Goal: Task Accomplishment & Management: Manage account settings

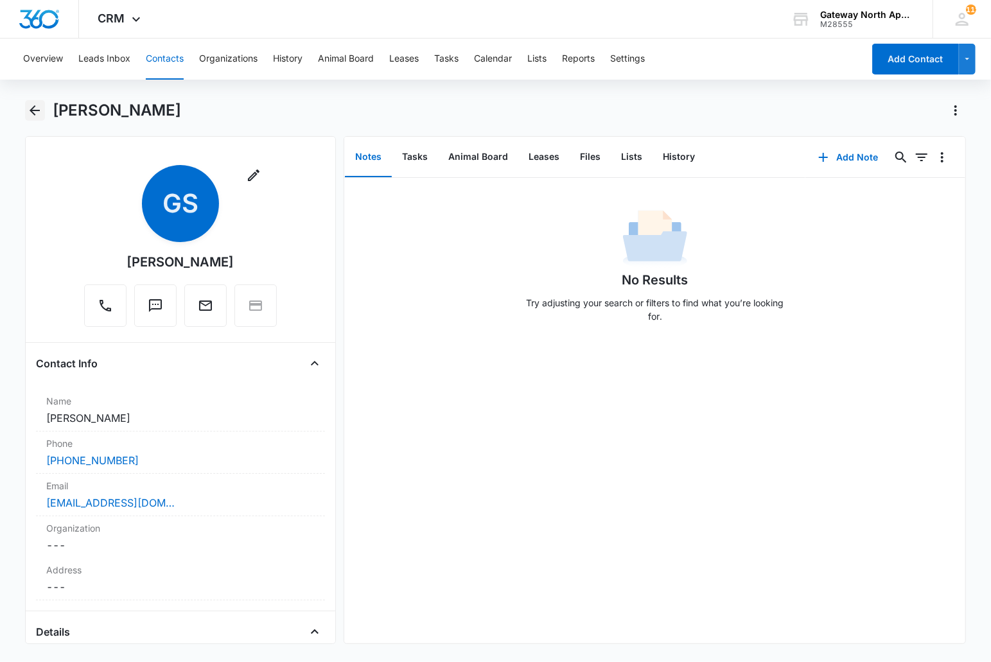
click at [33, 105] on icon "Back" at bounding box center [34, 110] width 15 height 15
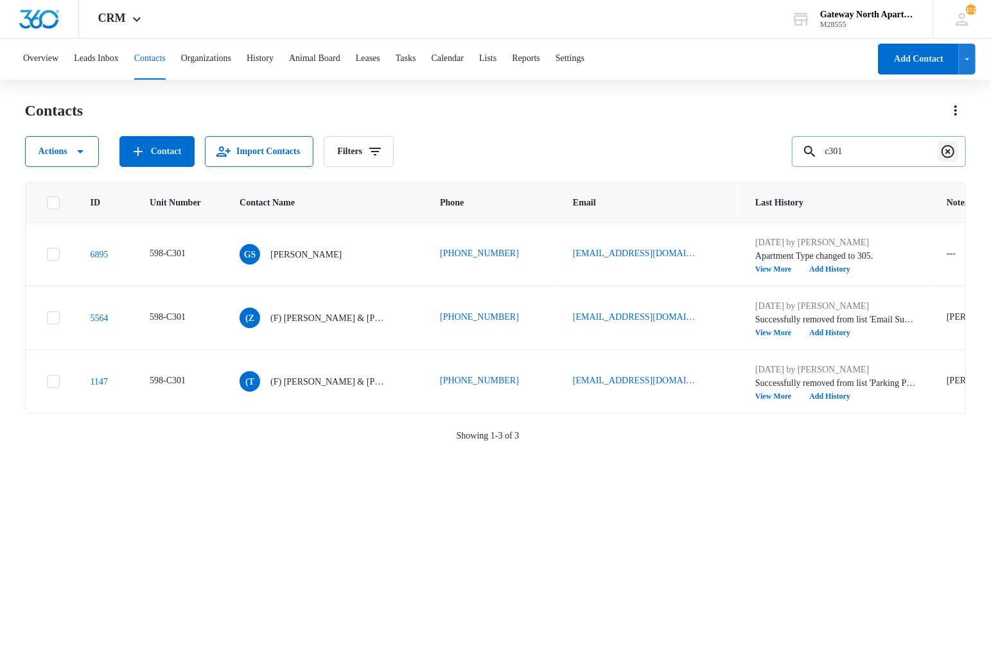
click at [953, 154] on icon "Clear" at bounding box center [947, 151] width 13 height 13
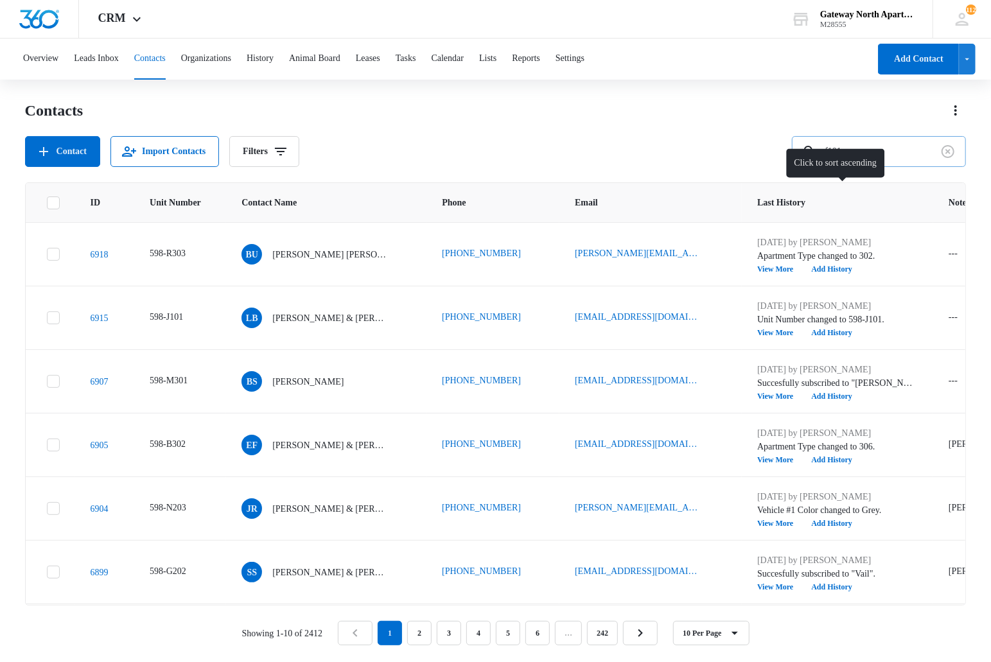
type input "f101"
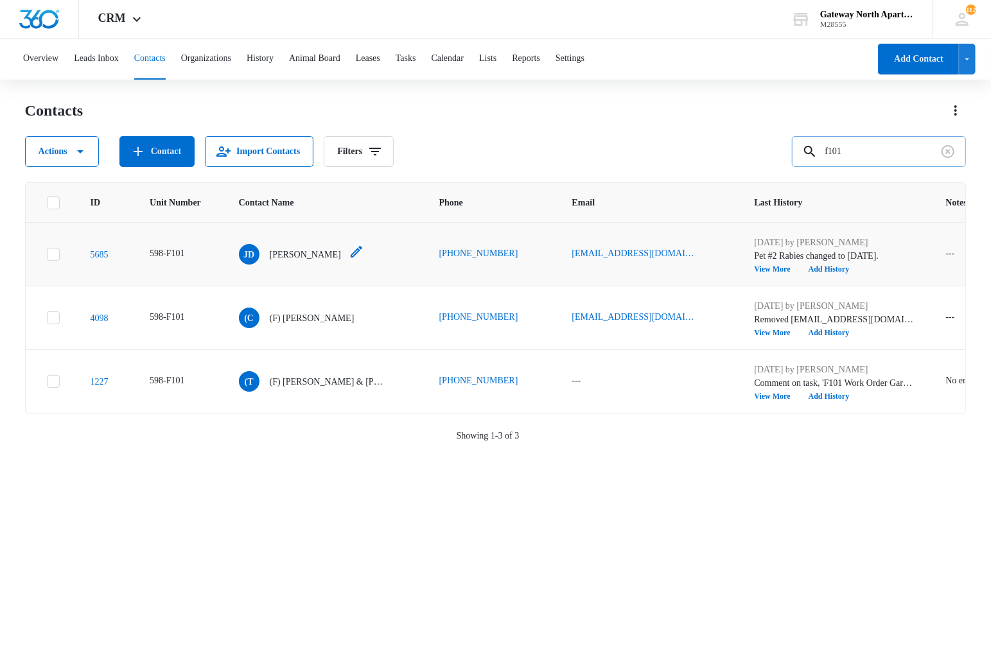
click at [293, 250] on p "Jade Diaz" at bounding box center [305, 254] width 71 height 13
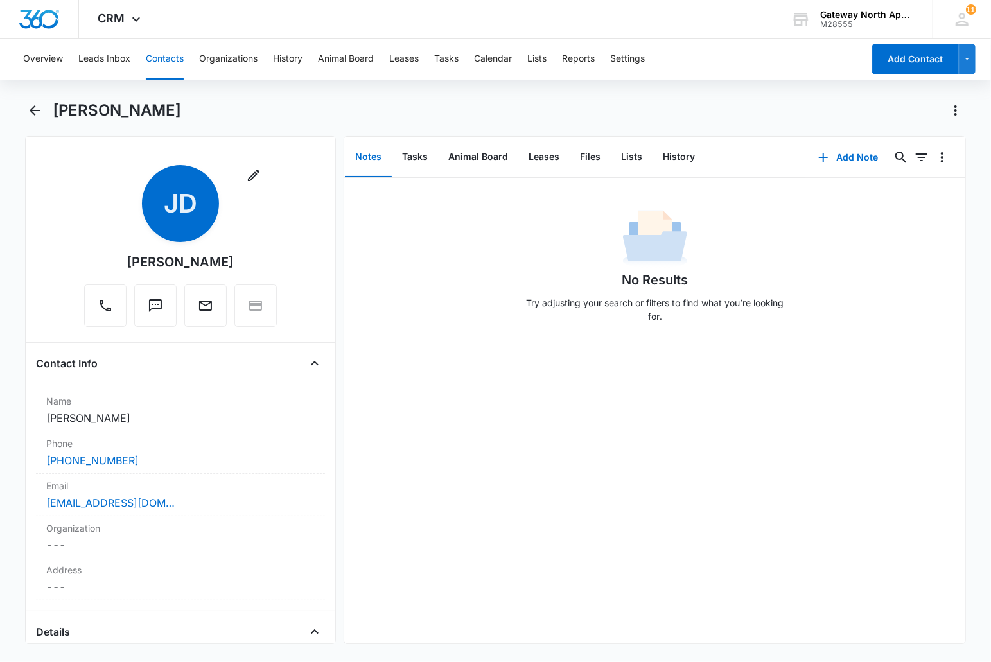
click at [758, 105] on div "[PERSON_NAME]" at bounding box center [510, 110] width 914 height 21
click at [573, 159] on button "Files" at bounding box center [589, 157] width 41 height 40
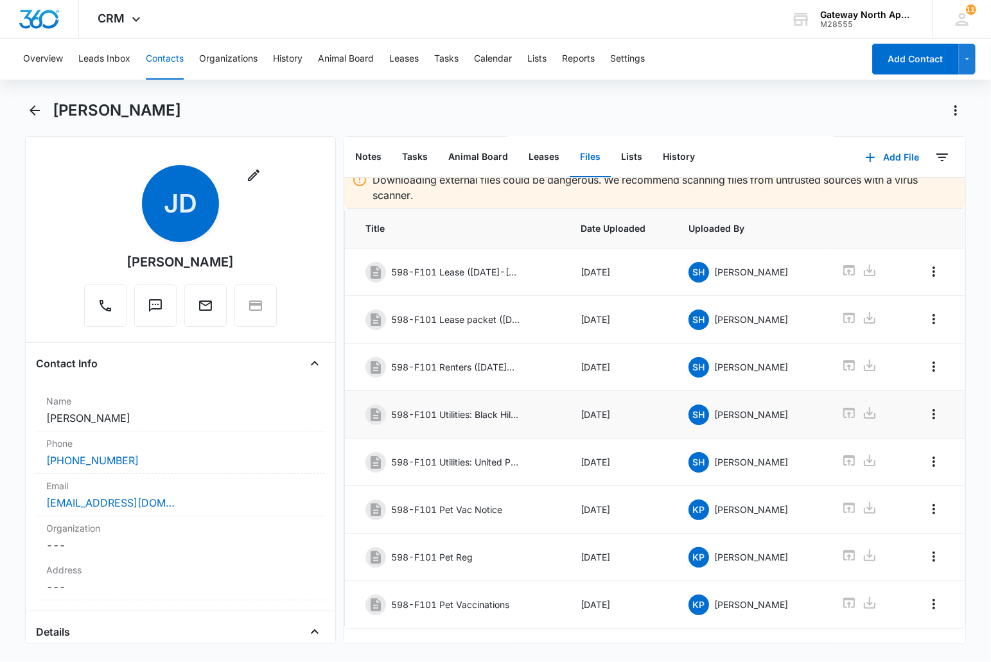
scroll to position [44, 0]
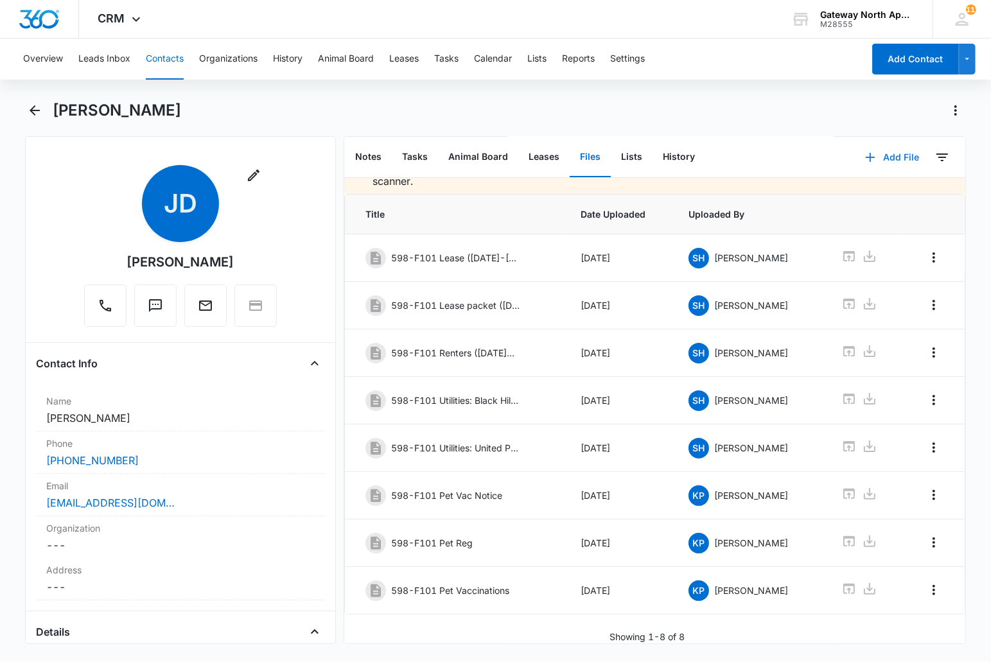
click at [869, 161] on button "Add File" at bounding box center [892, 157] width 80 height 31
click at [873, 202] on div "Upload Files" at bounding box center [874, 197] width 51 height 9
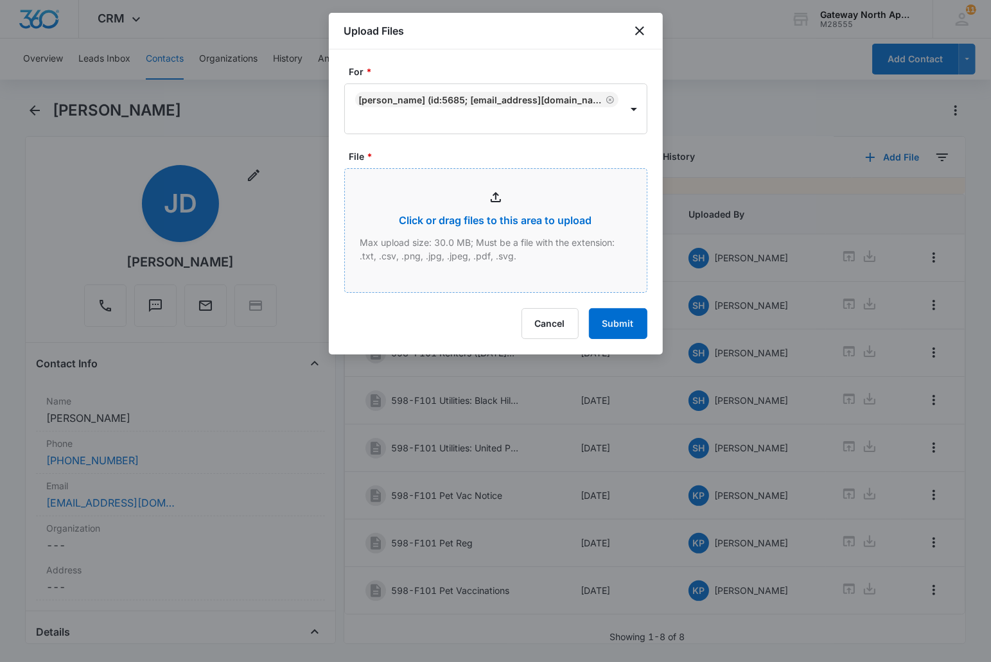
type input "C:\fakepath\Xerox Scan_09112025092451.pdf"
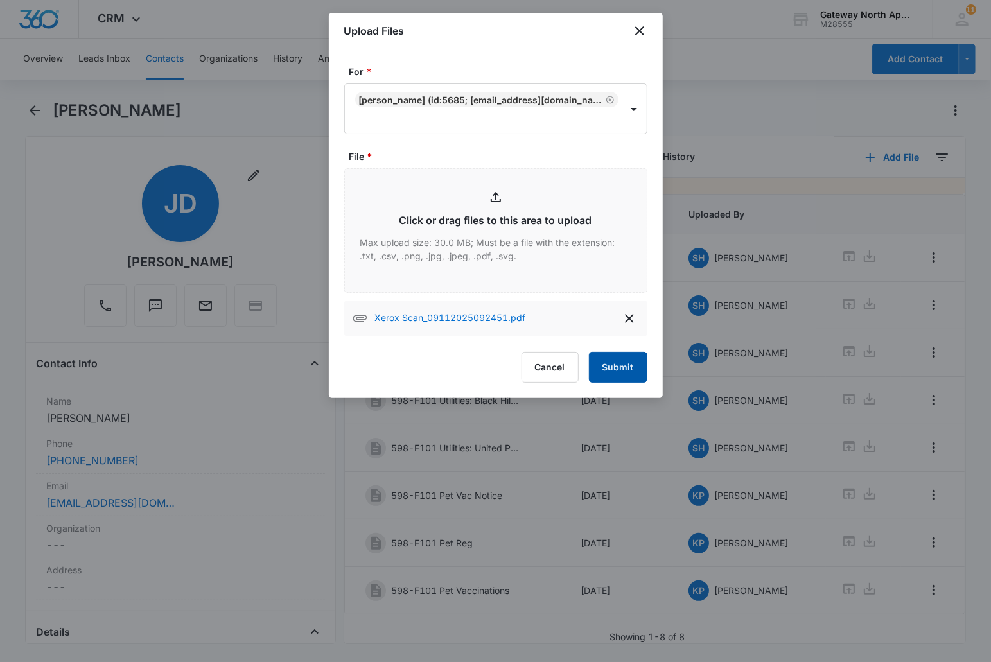
click at [636, 370] on button "Submit" at bounding box center [618, 367] width 58 height 31
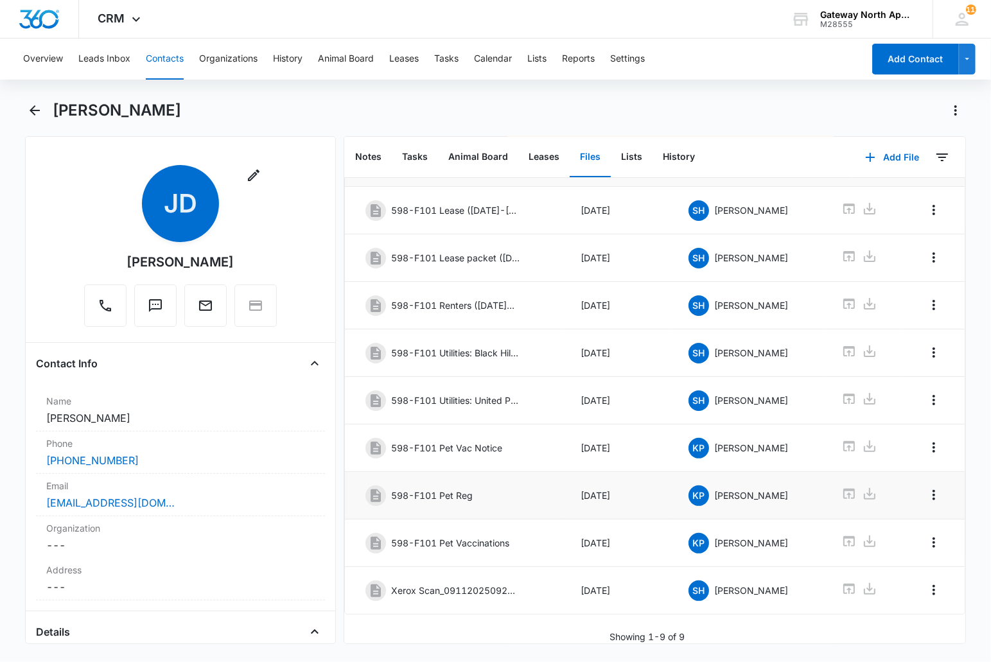
scroll to position [92, 0]
click at [926, 582] on icon "Overflow Menu" at bounding box center [933, 589] width 15 height 15
click at [886, 612] on div "Edit" at bounding box center [888, 613] width 27 height 9
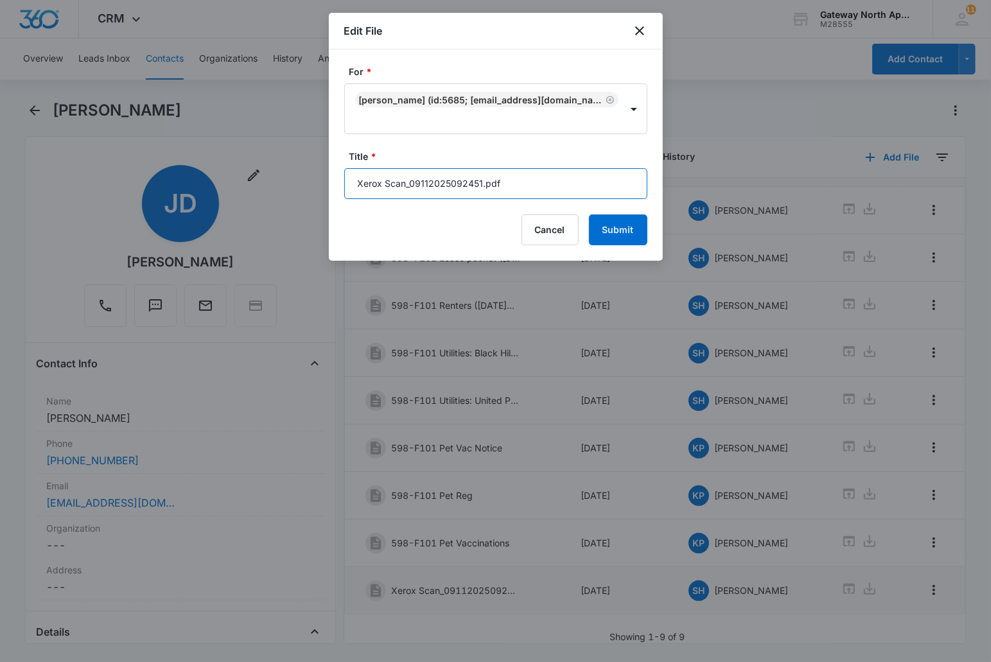
drag, startPoint x: 525, startPoint y: 177, endPoint x: 310, endPoint y: 181, distance: 215.1
click at [310, 181] on body "CRM Apps Reputation Websites Forms CRM Email Social Content Ads Intelligence Fi…" at bounding box center [495, 331] width 991 height 662
type input "598-F101 Renters Insurance"
click at [589, 214] on button "Submit" at bounding box center [618, 229] width 58 height 31
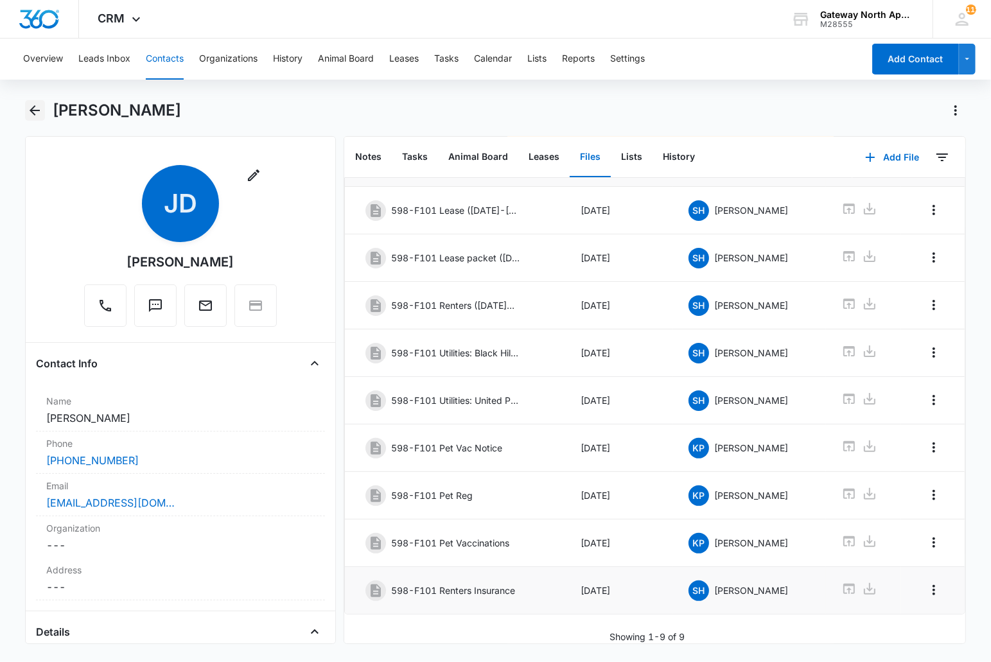
click at [25, 104] on button "Back" at bounding box center [35, 110] width 20 height 21
